Goal: Task Accomplishment & Management: Manage account settings

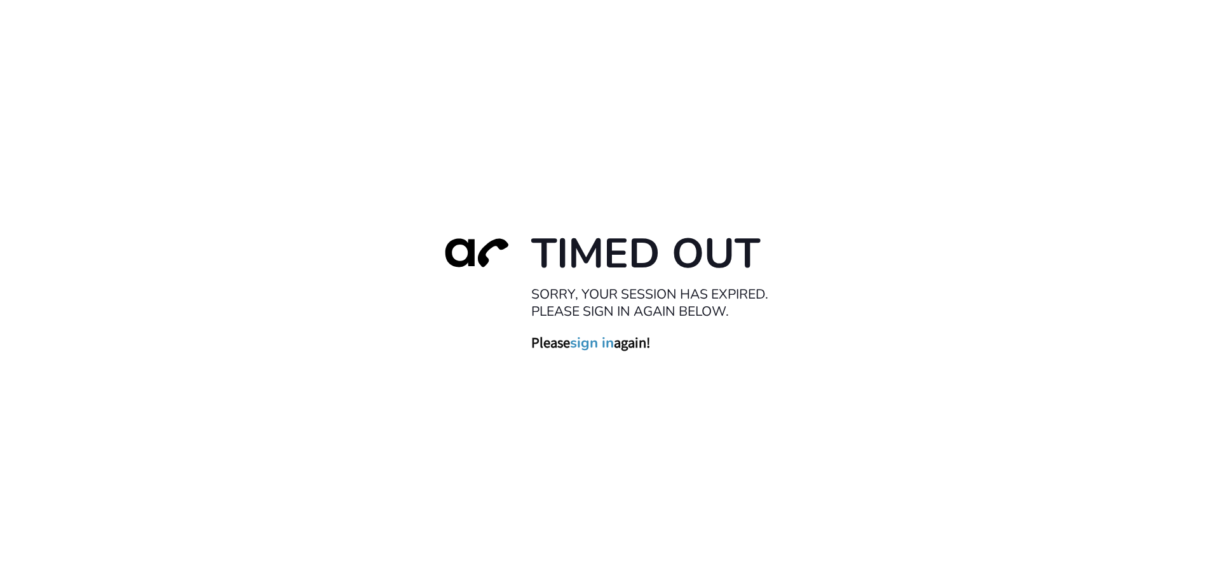
click at [597, 346] on link "sign in" at bounding box center [592, 343] width 44 height 18
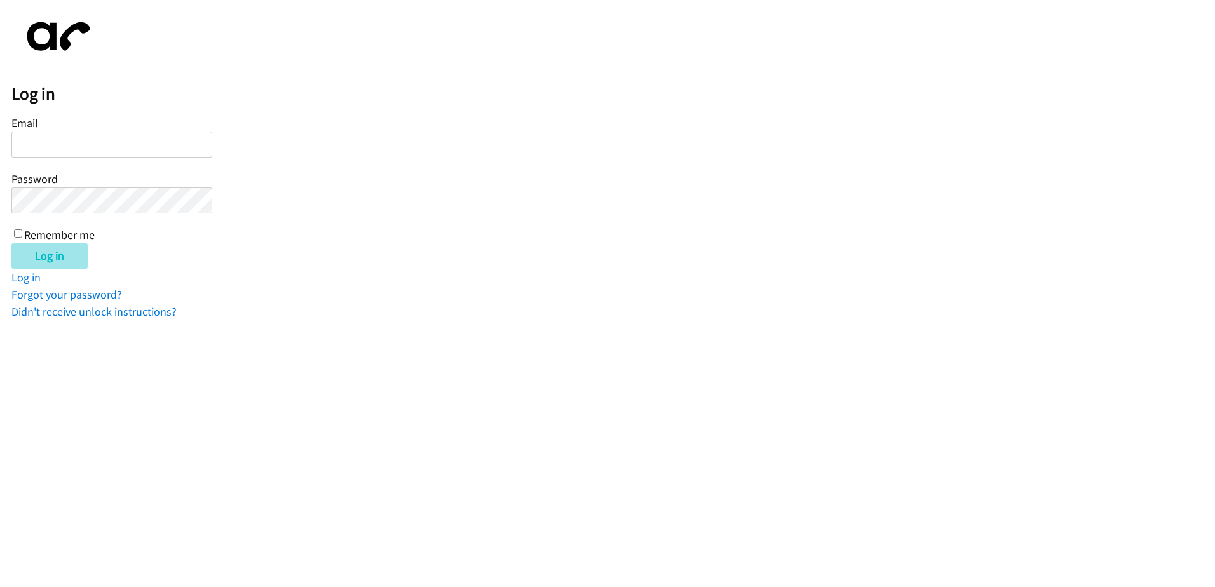
type input "mroberson@lendingpoint.com"
click at [58, 262] on input "Log in" at bounding box center [49, 255] width 76 height 25
